Goal: Task Accomplishment & Management: Use online tool/utility

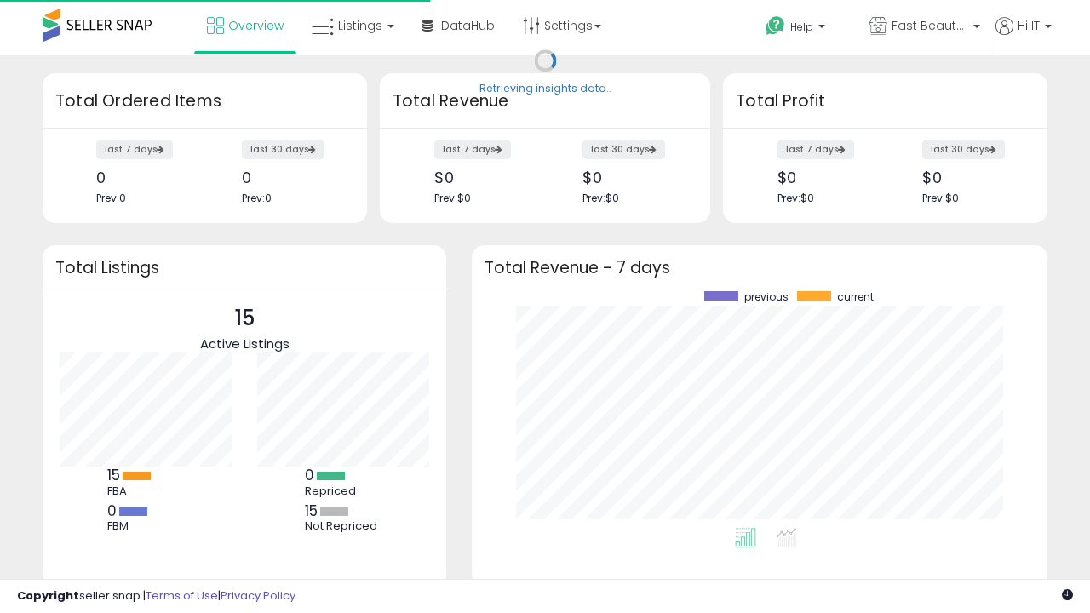
scroll to position [237, 541]
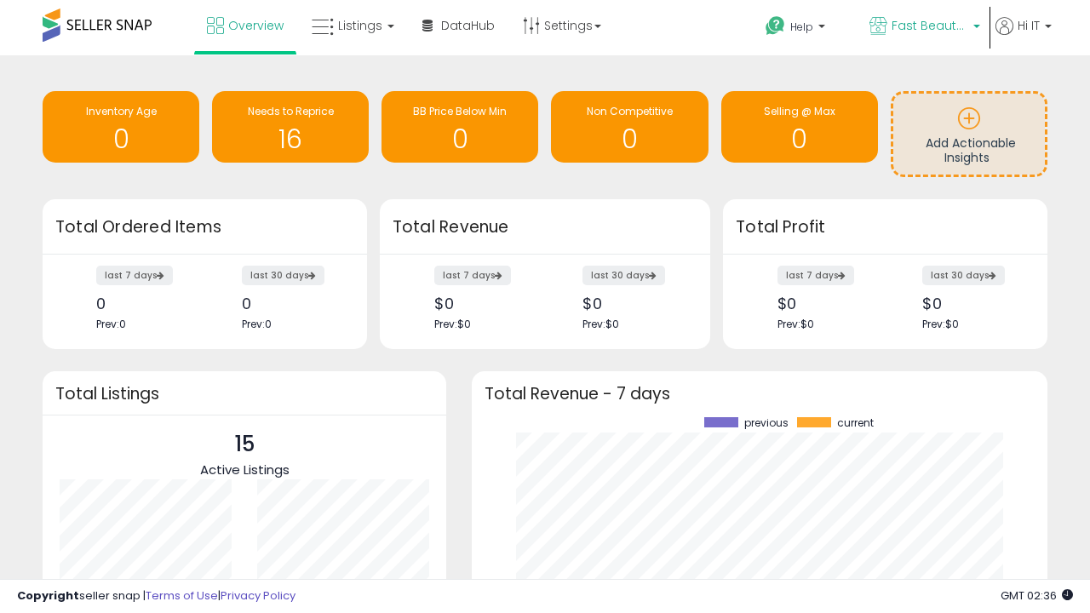
click at [923, 27] on span "Fast Beauty ([GEOGRAPHIC_DATA])" at bounding box center [929, 25] width 77 height 17
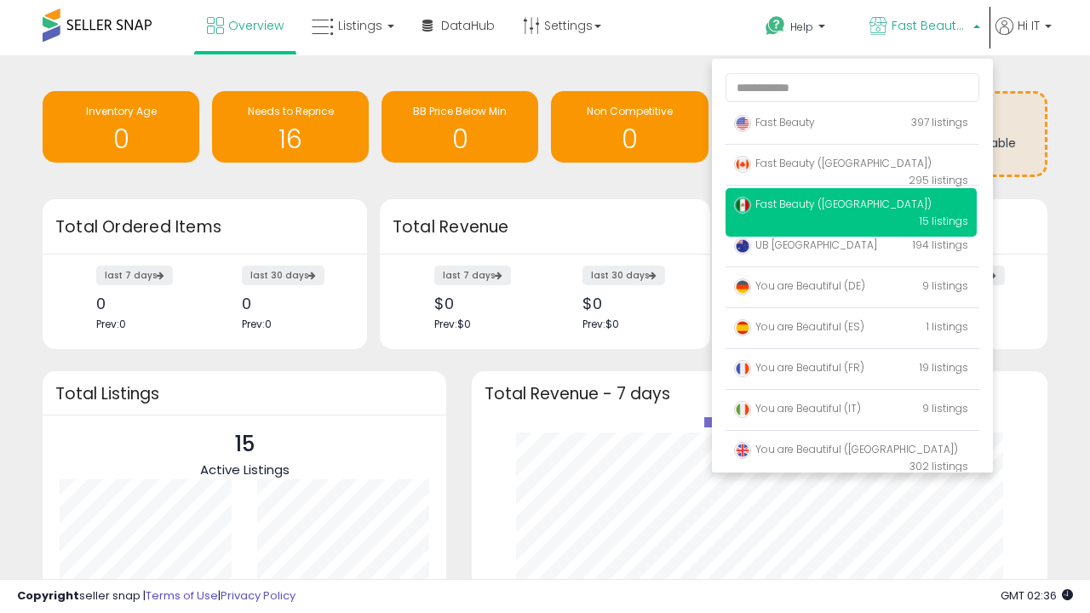
click at [850, 207] on span "Fast Beauty ([GEOGRAPHIC_DATA])" at bounding box center [832, 204] width 197 height 14
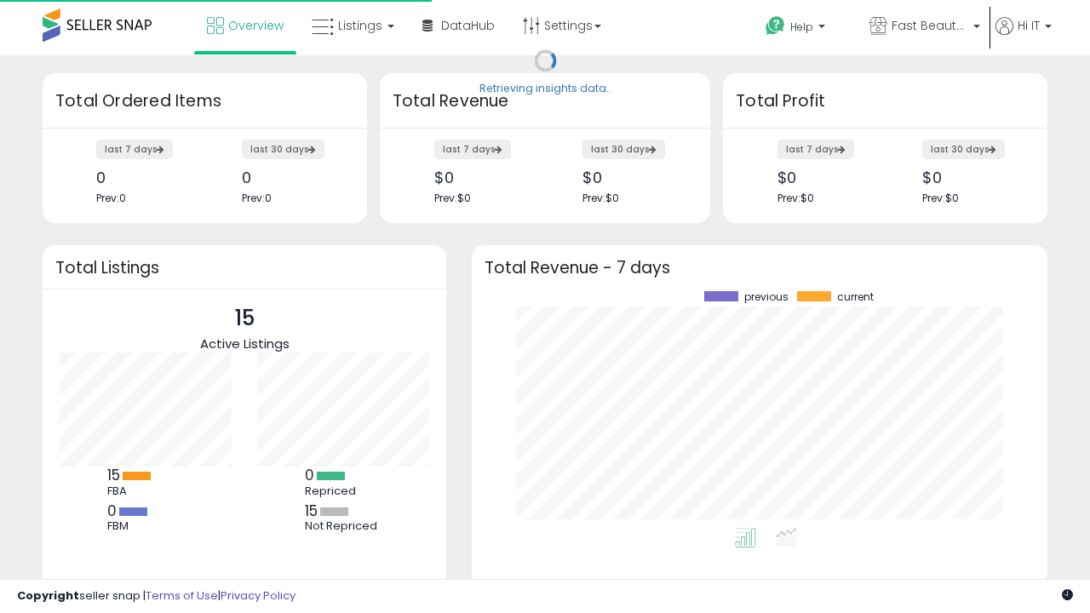
scroll to position [237, 541]
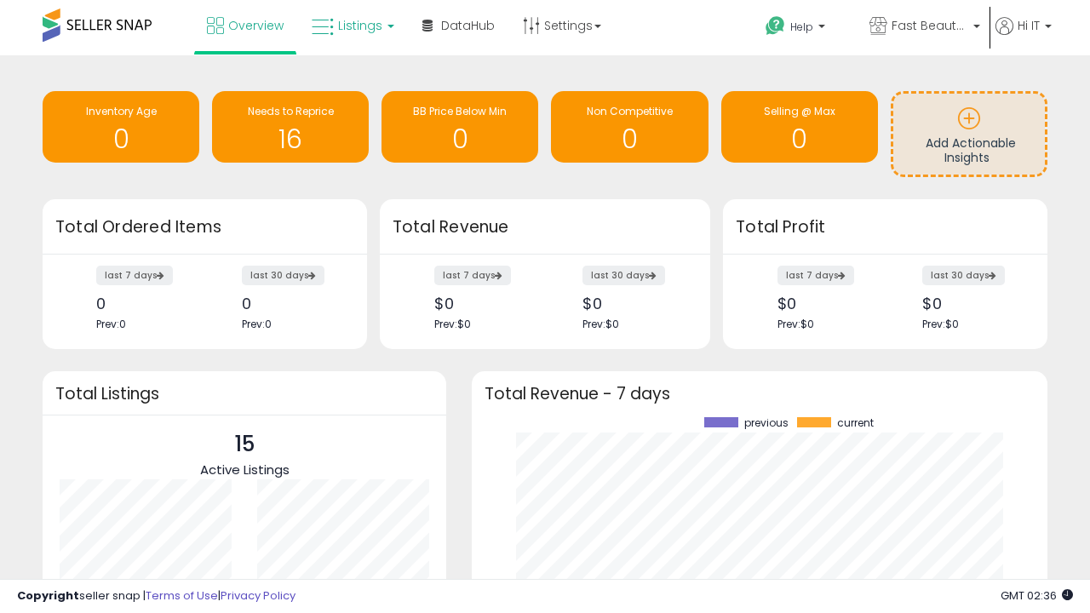
click at [351, 26] on span "Listings" at bounding box center [360, 25] width 44 height 17
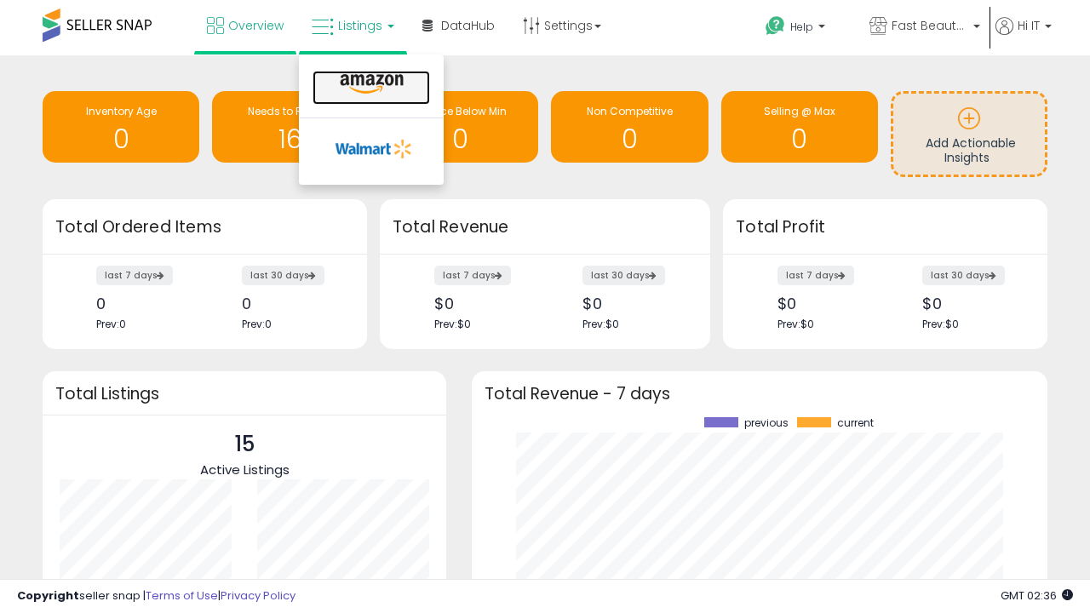
click at [369, 84] on icon at bounding box center [372, 84] width 74 height 22
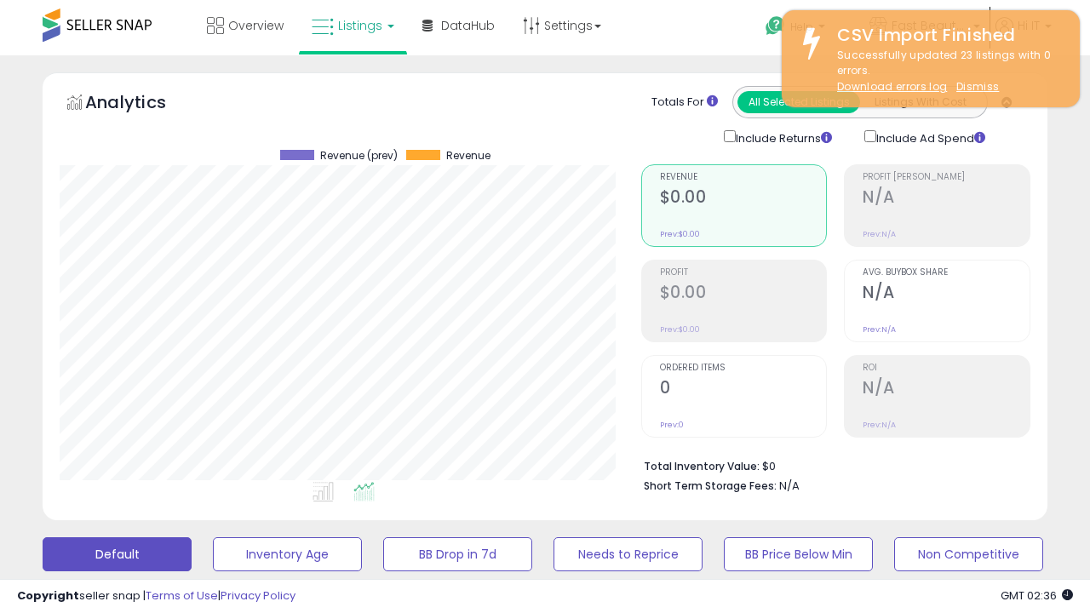
scroll to position [349, 581]
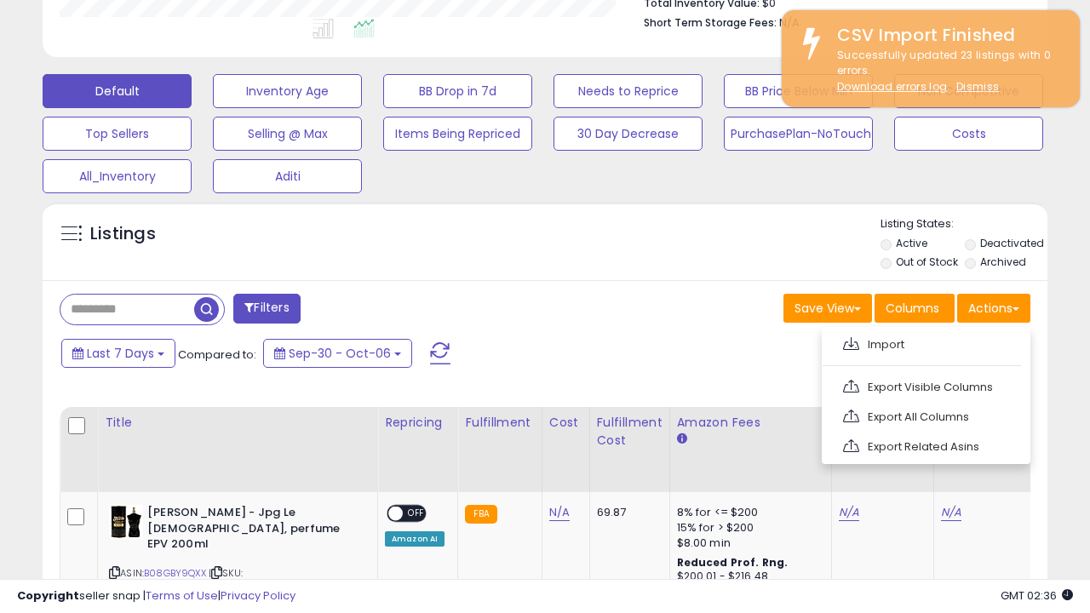
click at [850, 341] on span at bounding box center [851, 343] width 16 height 13
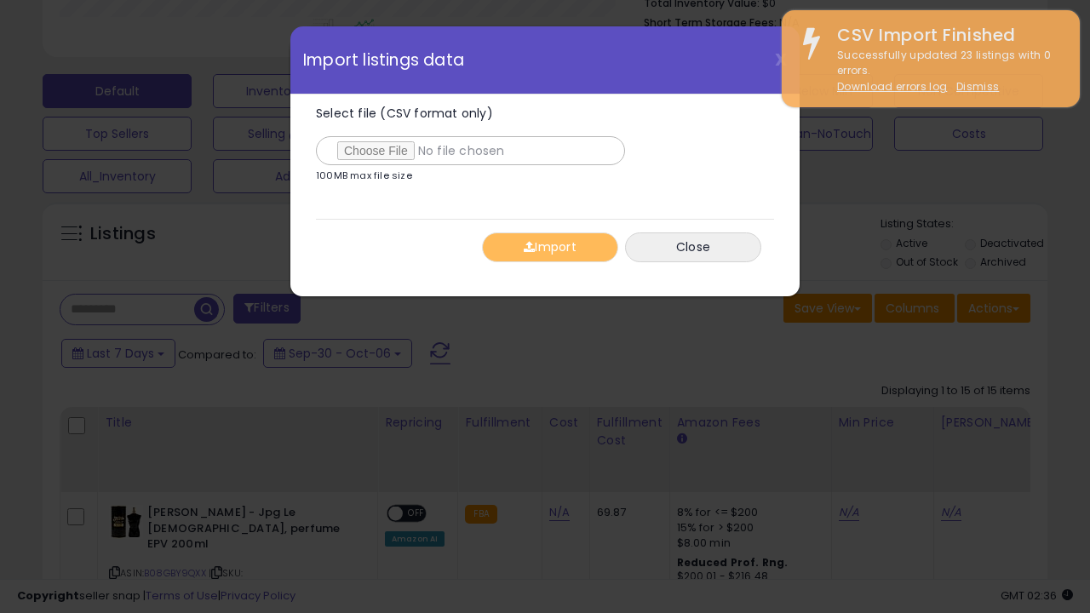
type input "**********"
click at [549, 247] on button "Import" at bounding box center [550, 247] width 136 height 30
